Goal: Task Accomplishment & Management: Manage account settings

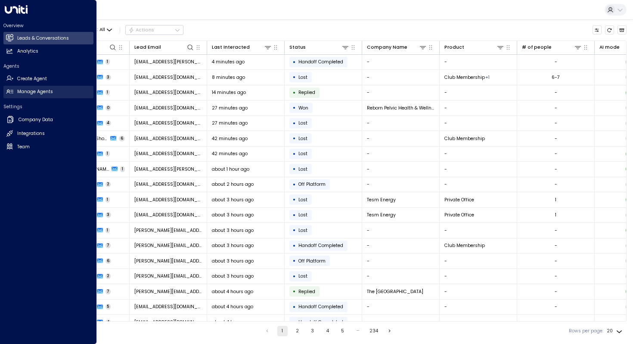
click at [29, 93] on h2 "Manage Agents" at bounding box center [35, 91] width 36 height 7
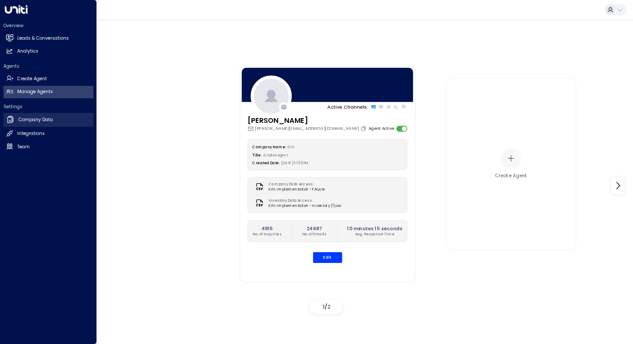
click at [21, 117] on h2 "Company Data" at bounding box center [36, 119] width 34 height 7
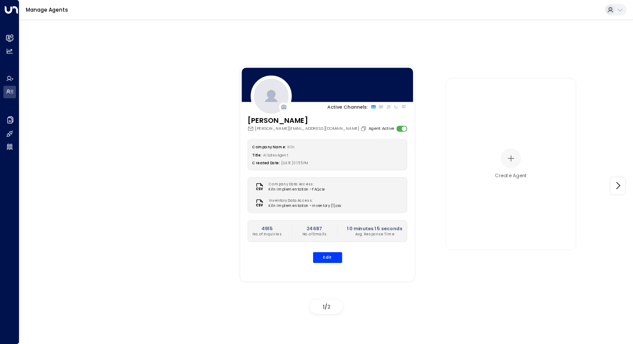
click at [494, 44] on div "Active Channels: [PERSON_NAME] [PERSON_NAME][EMAIL_ADDRESS][DOMAIN_NAME] Agent …" at bounding box center [326, 180] width 614 height 323
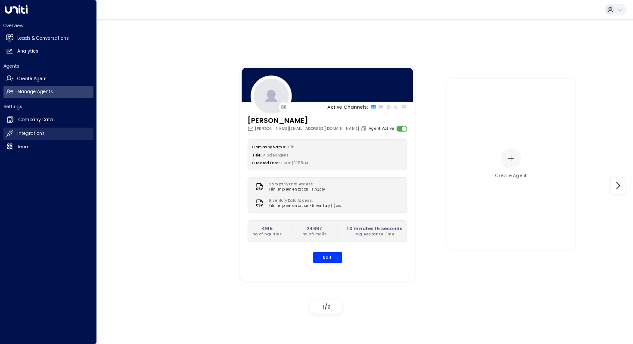
click at [12, 136] on icon at bounding box center [9, 133] width 7 height 7
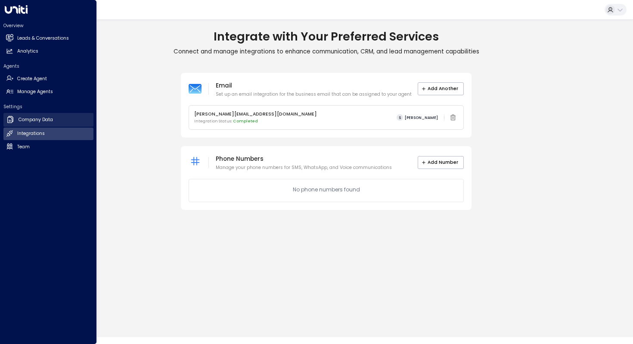
click at [9, 119] on icon at bounding box center [10, 119] width 9 height 9
click at [13, 92] on icon at bounding box center [9, 91] width 7 height 7
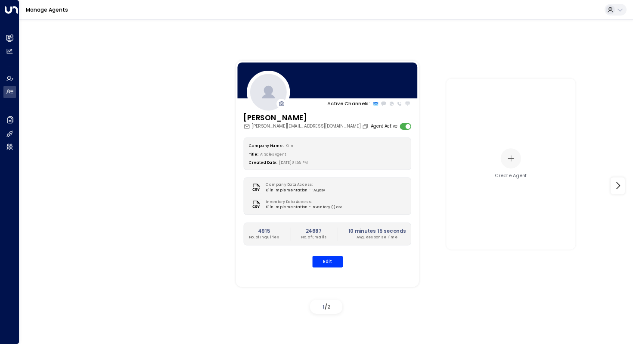
click at [353, 190] on div "Company Data Access: Kiln Implementation - FAQ.csv" at bounding box center [327, 187] width 157 height 11
click at [329, 259] on button "Edit" at bounding box center [327, 261] width 31 height 11
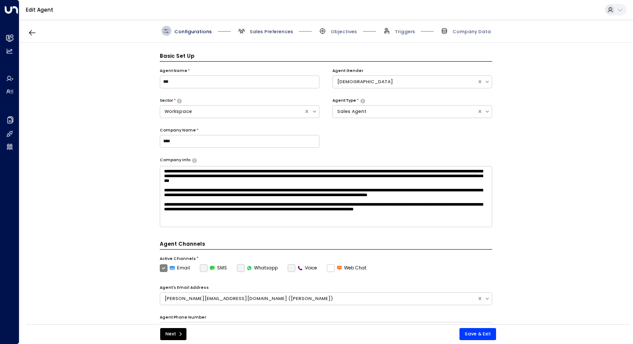
click at [276, 28] on span "Sales Preferences" at bounding box center [272, 31] width 44 height 6
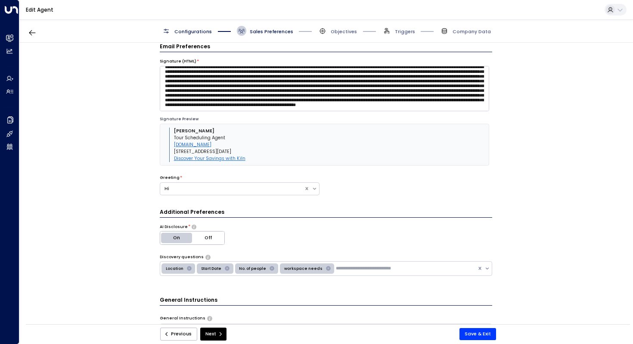
scroll to position [35, 0]
click at [343, 33] on span "Objectives" at bounding box center [344, 31] width 26 height 6
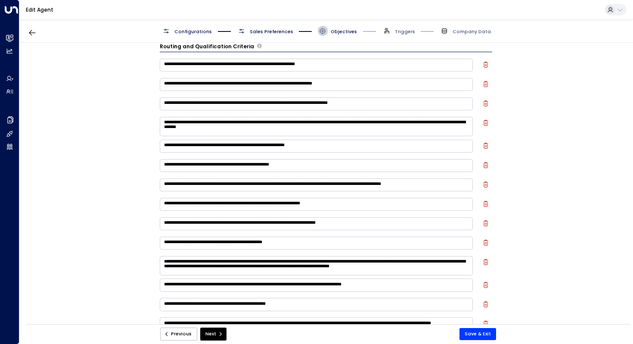
click at [403, 23] on div "Configurations Sales Preferences Objectives Triggers Company Data" at bounding box center [326, 30] width 614 height 23
click at [403, 27] on span "Triggers" at bounding box center [398, 31] width 33 height 10
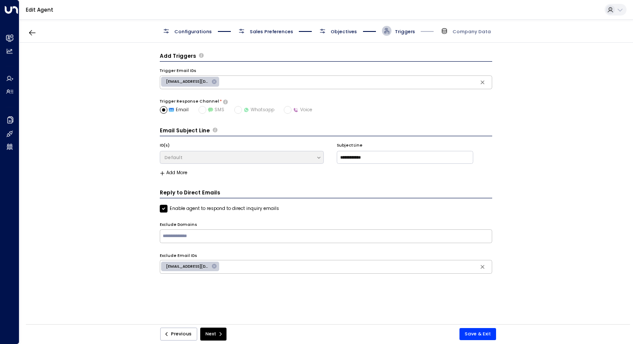
scroll to position [0, 0]
click at [463, 34] on span "Company Data" at bounding box center [472, 31] width 38 height 6
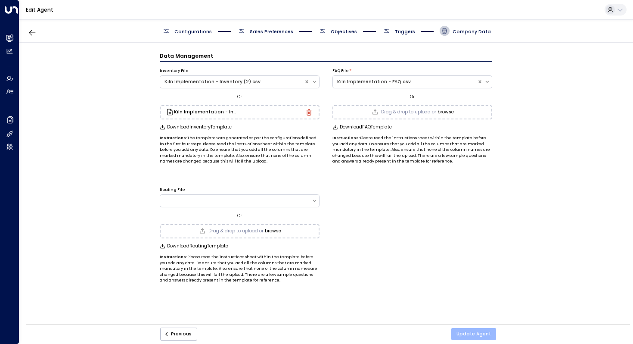
click at [469, 332] on button "Update Agent" at bounding box center [474, 334] width 45 height 12
